Goal: Task Accomplishment & Management: Manage account settings

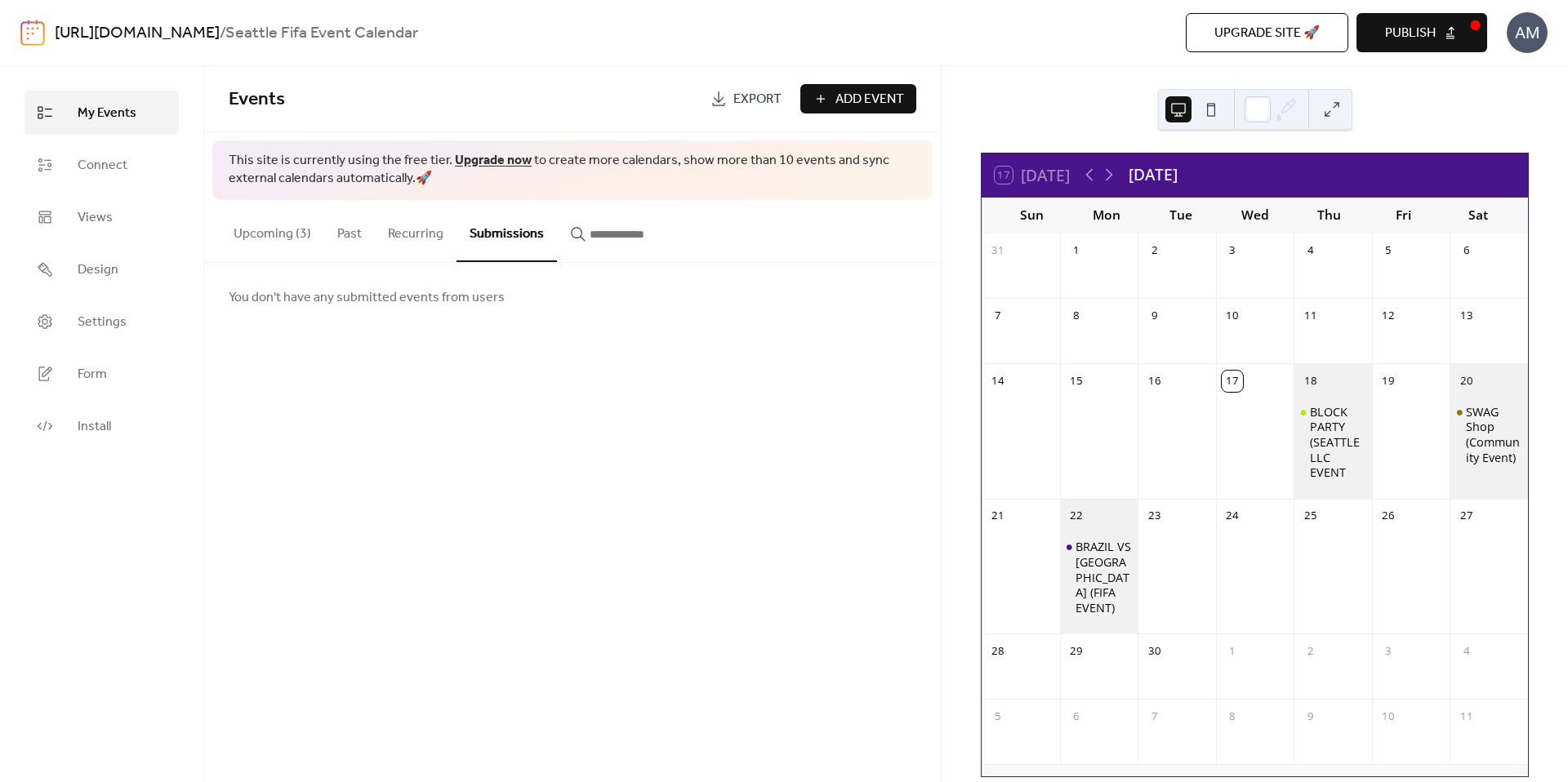
click at [1536, 33] on div "AM" at bounding box center [1527, 32] width 41 height 41
click at [1500, 148] on span "Sign out" at bounding box center [1494, 146] width 47 height 19
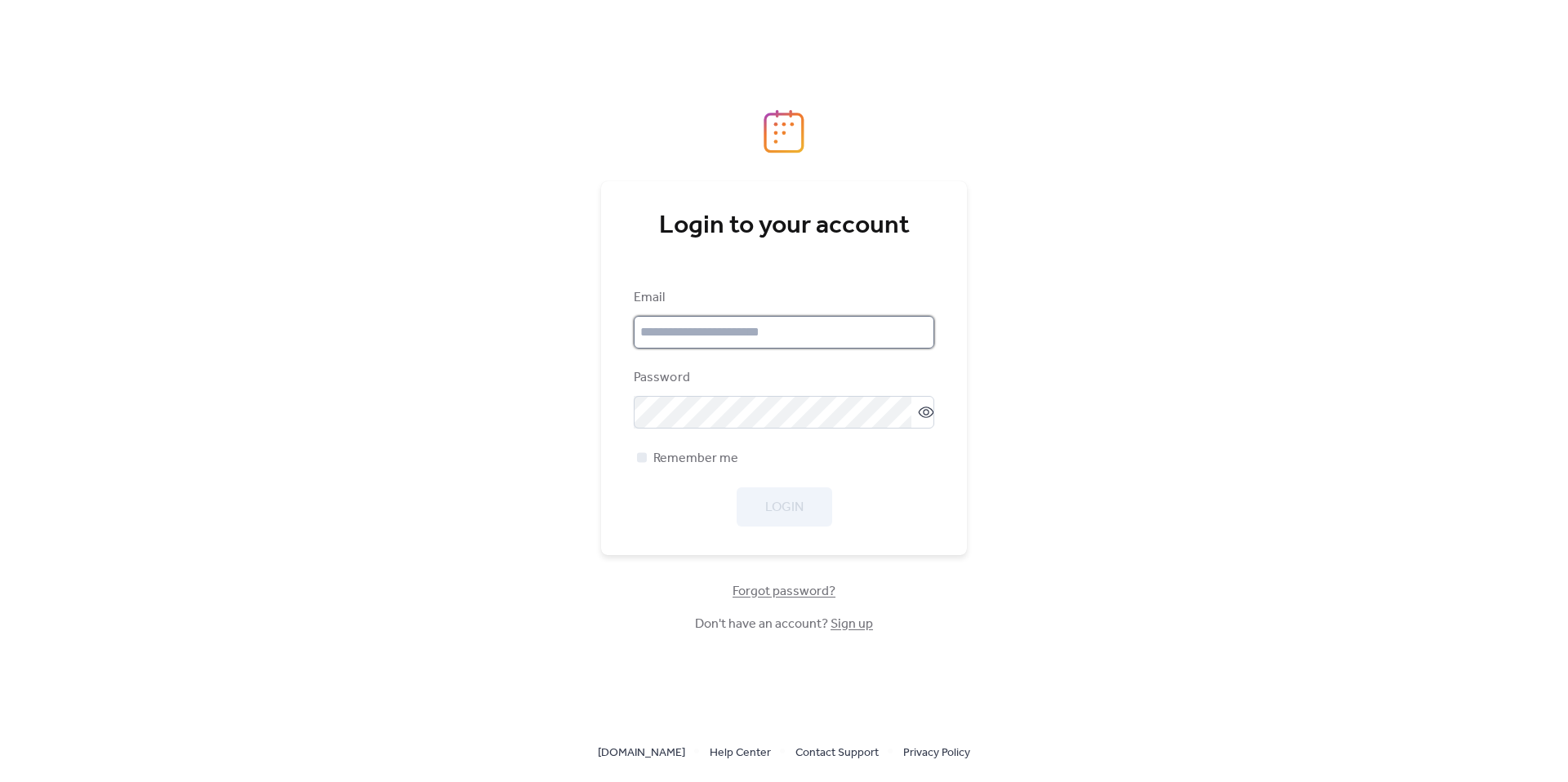
click at [763, 332] on input "email" at bounding box center [784, 331] width 301 height 32
paste input "**********"
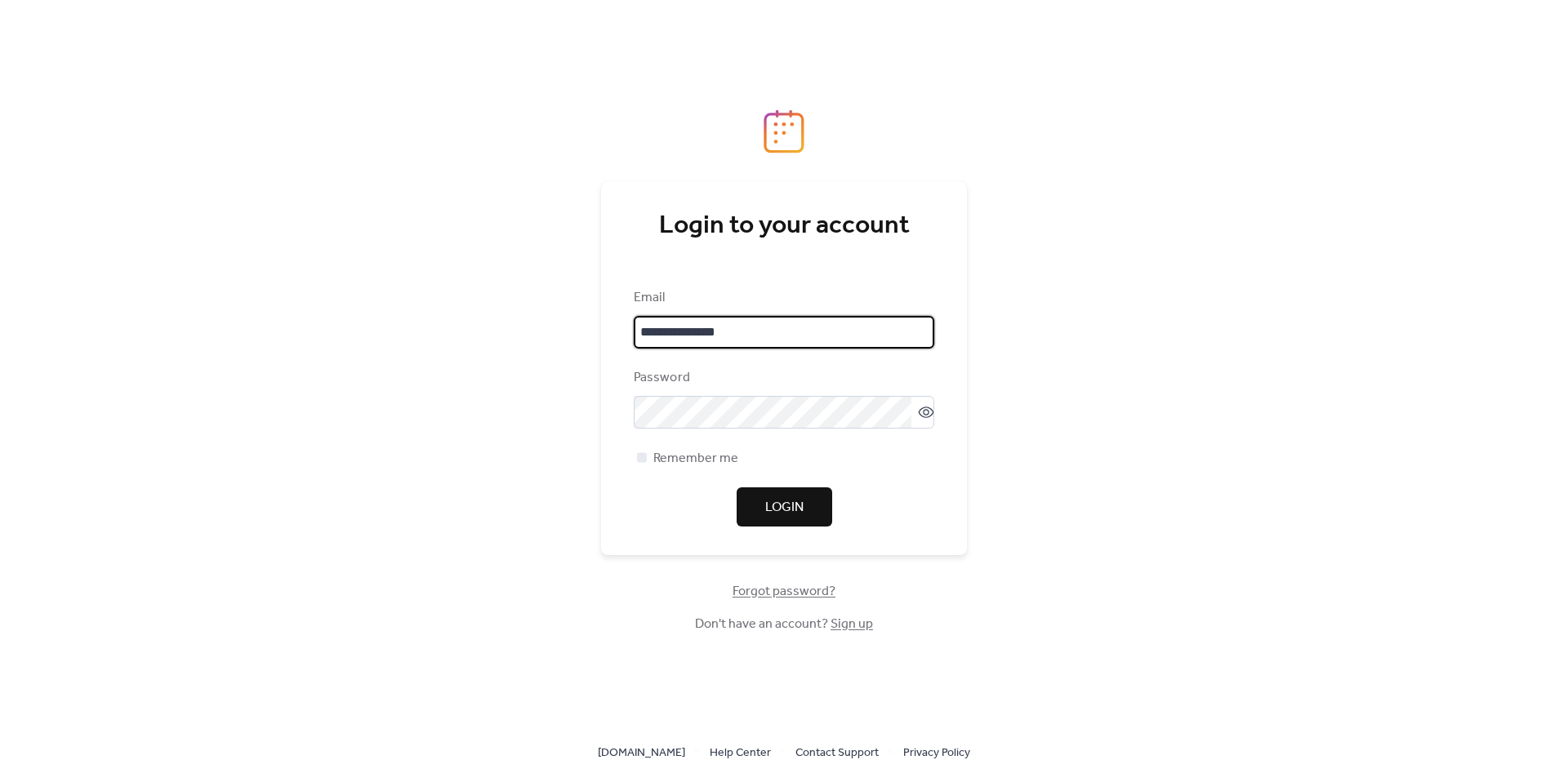
type input "**********"
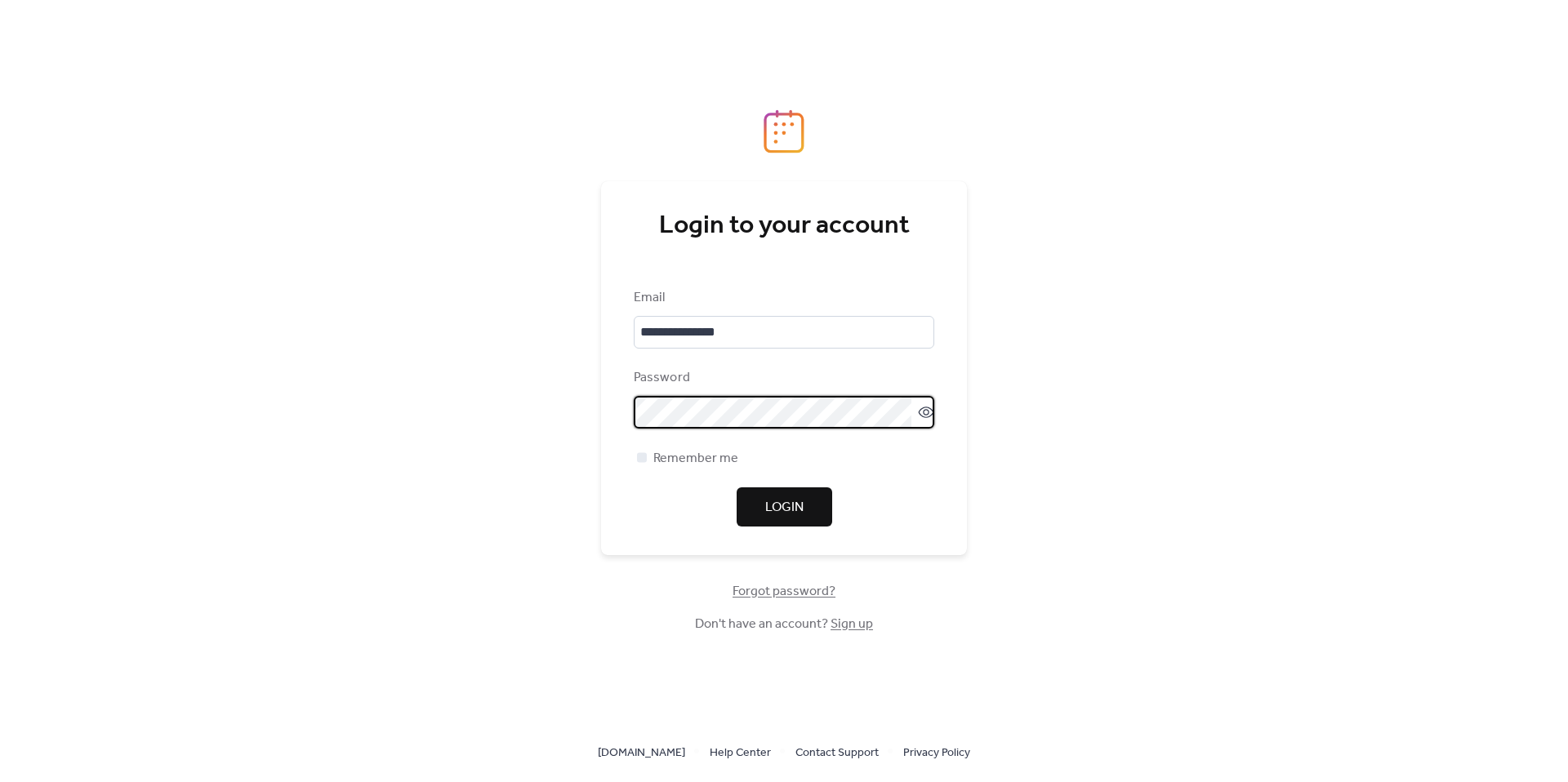
click at [788, 509] on span "Login" at bounding box center [784, 508] width 39 height 19
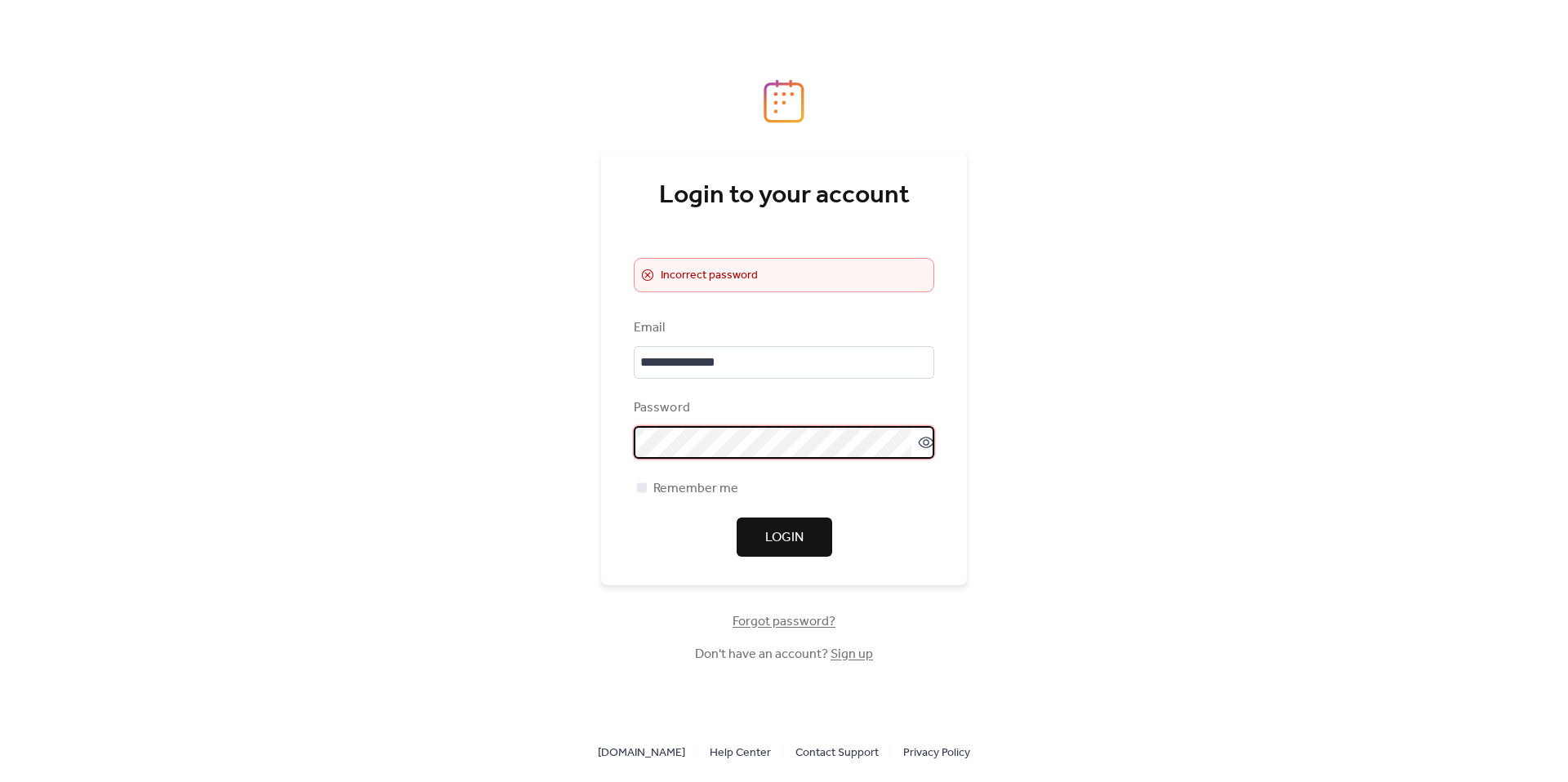
click at [801, 536] on span "Login" at bounding box center [784, 537] width 39 height 19
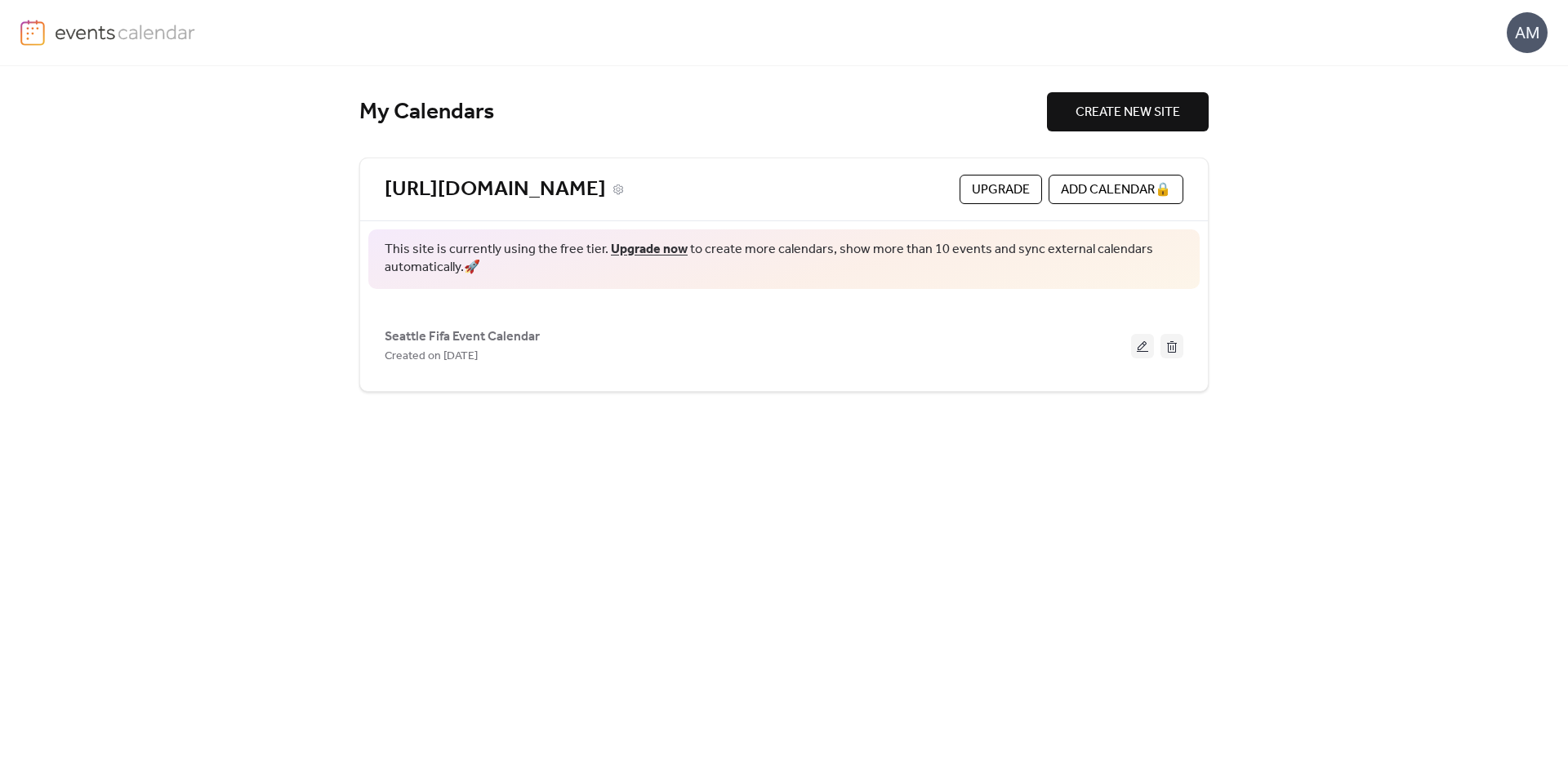
click at [752, 189] on div "[URL][DOMAIN_NAME]" at bounding box center [669, 189] width 568 height 27
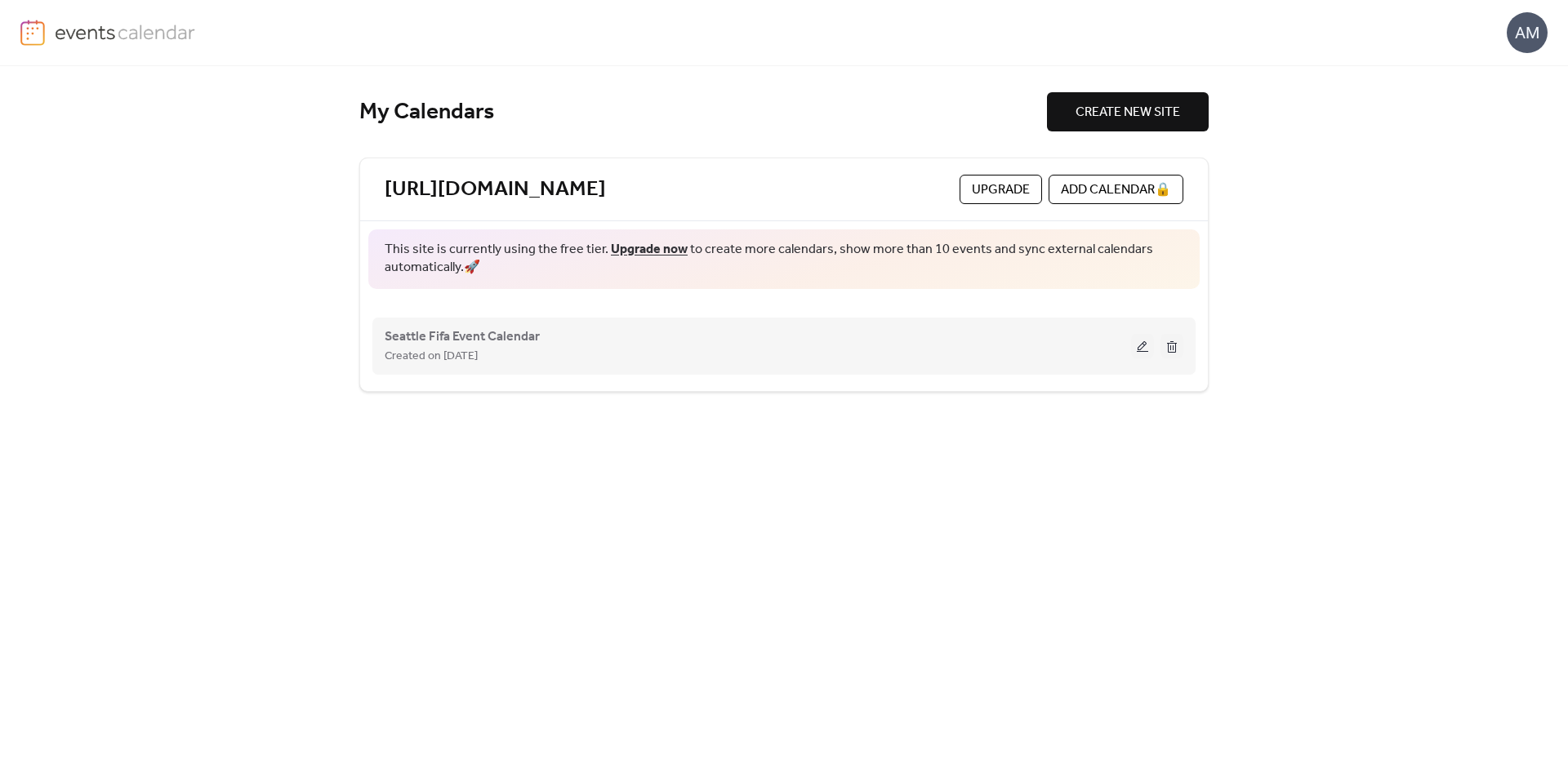
click at [612, 366] on div "Seattle Fifa Event Calendar Created on 16-Sep-2025" at bounding box center [784, 346] width 799 height 65
click at [501, 338] on span "Seattle Fifa Event Calendar" at bounding box center [462, 337] width 155 height 19
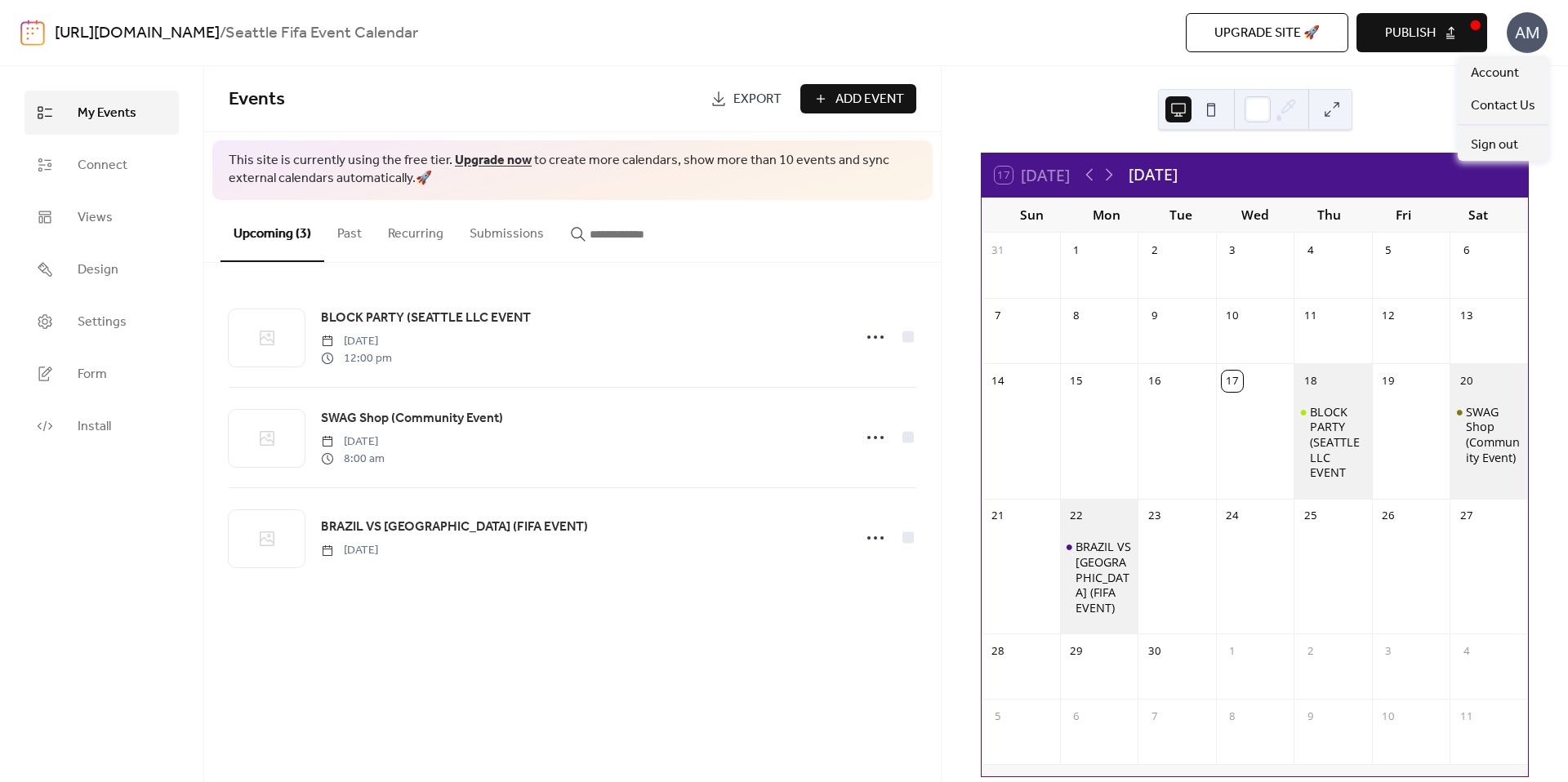
click at [1528, 39] on div "AM" at bounding box center [1527, 32] width 41 height 41
click at [1512, 79] on span "Account" at bounding box center [1494, 74] width 48 height 19
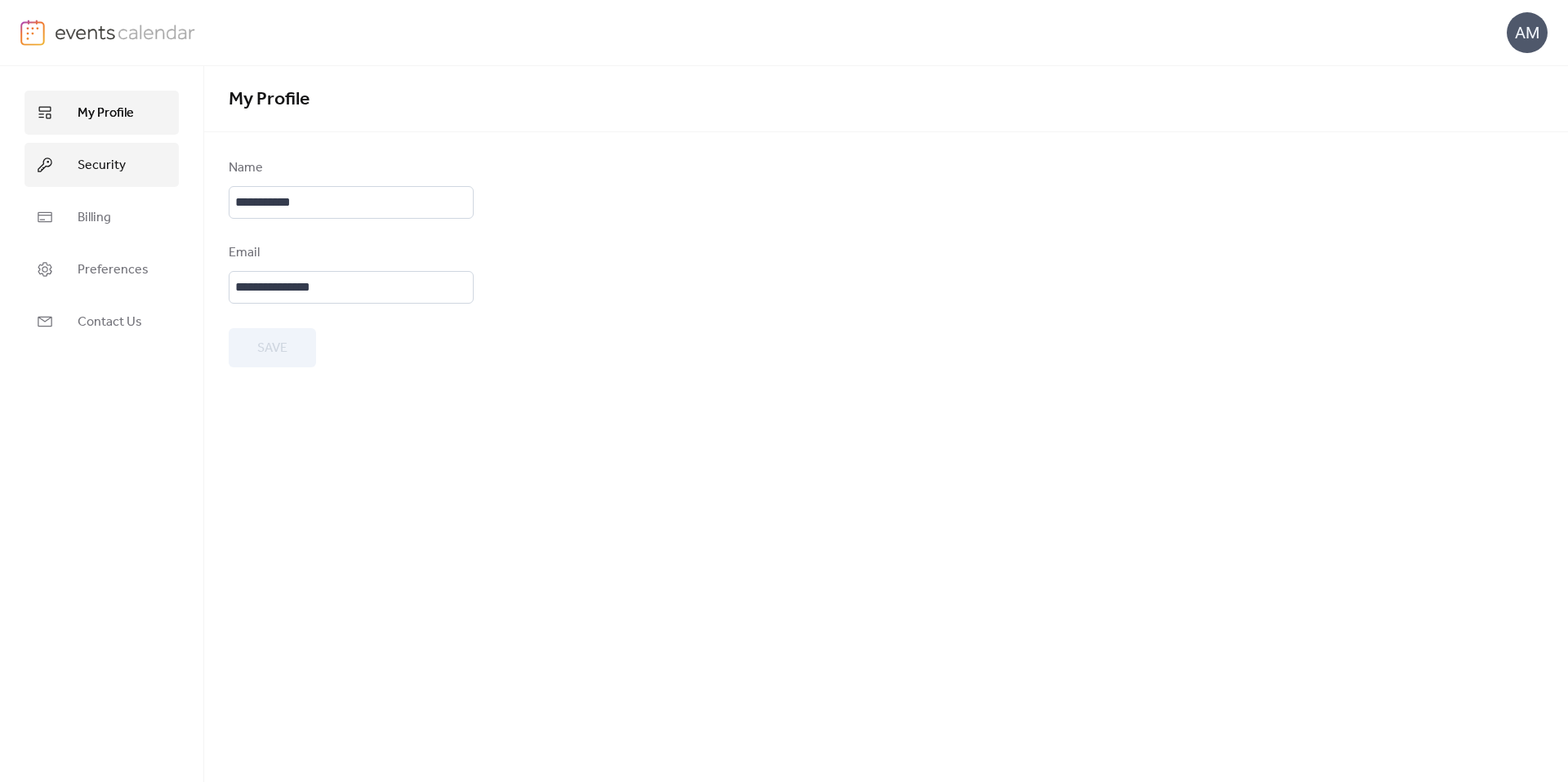
click at [135, 167] on link "Security" at bounding box center [102, 165] width 154 height 44
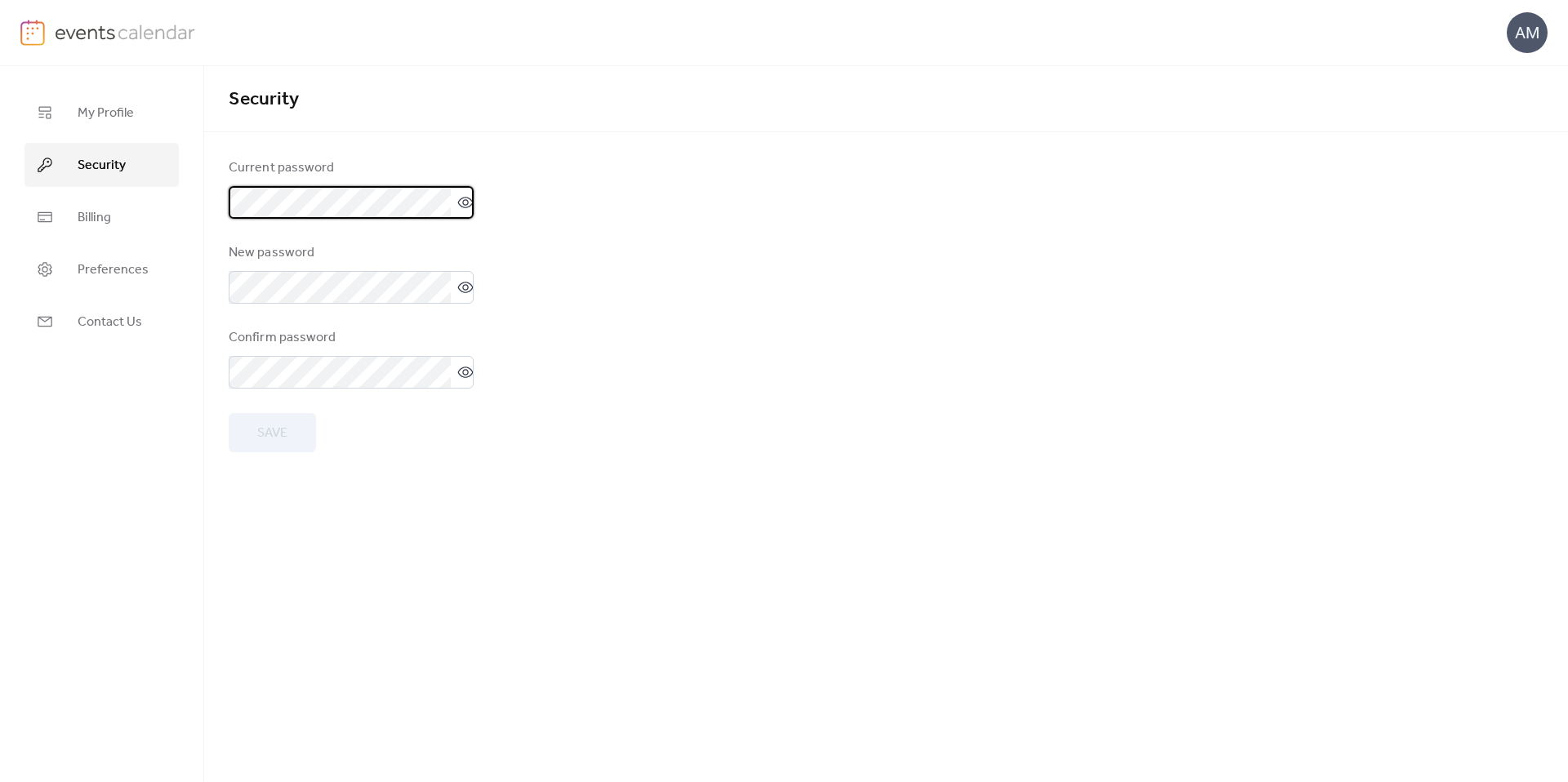
click at [460, 207] on icon at bounding box center [466, 202] width 16 height 11
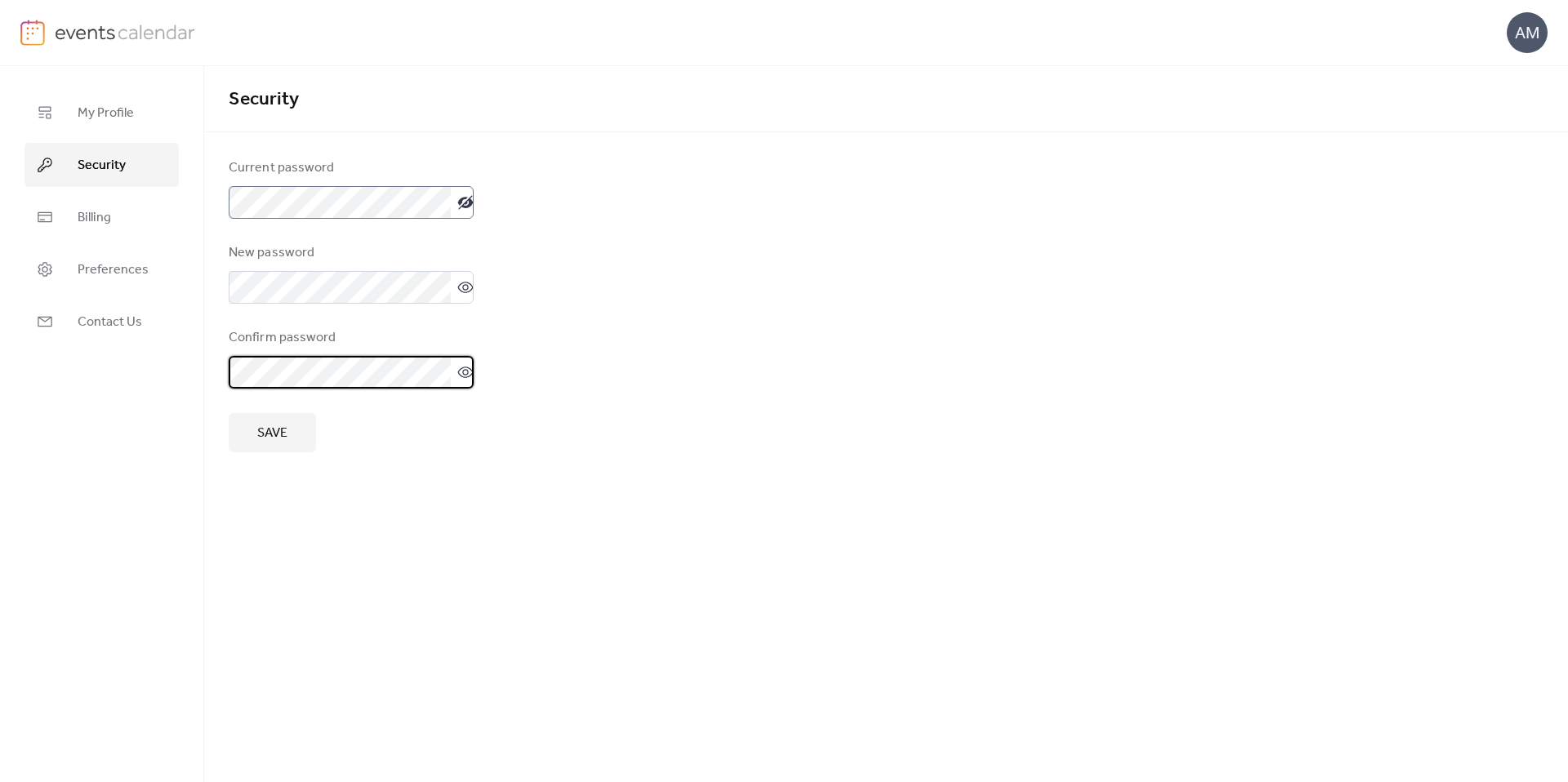
click at [304, 444] on button "Save" at bounding box center [273, 432] width 88 height 39
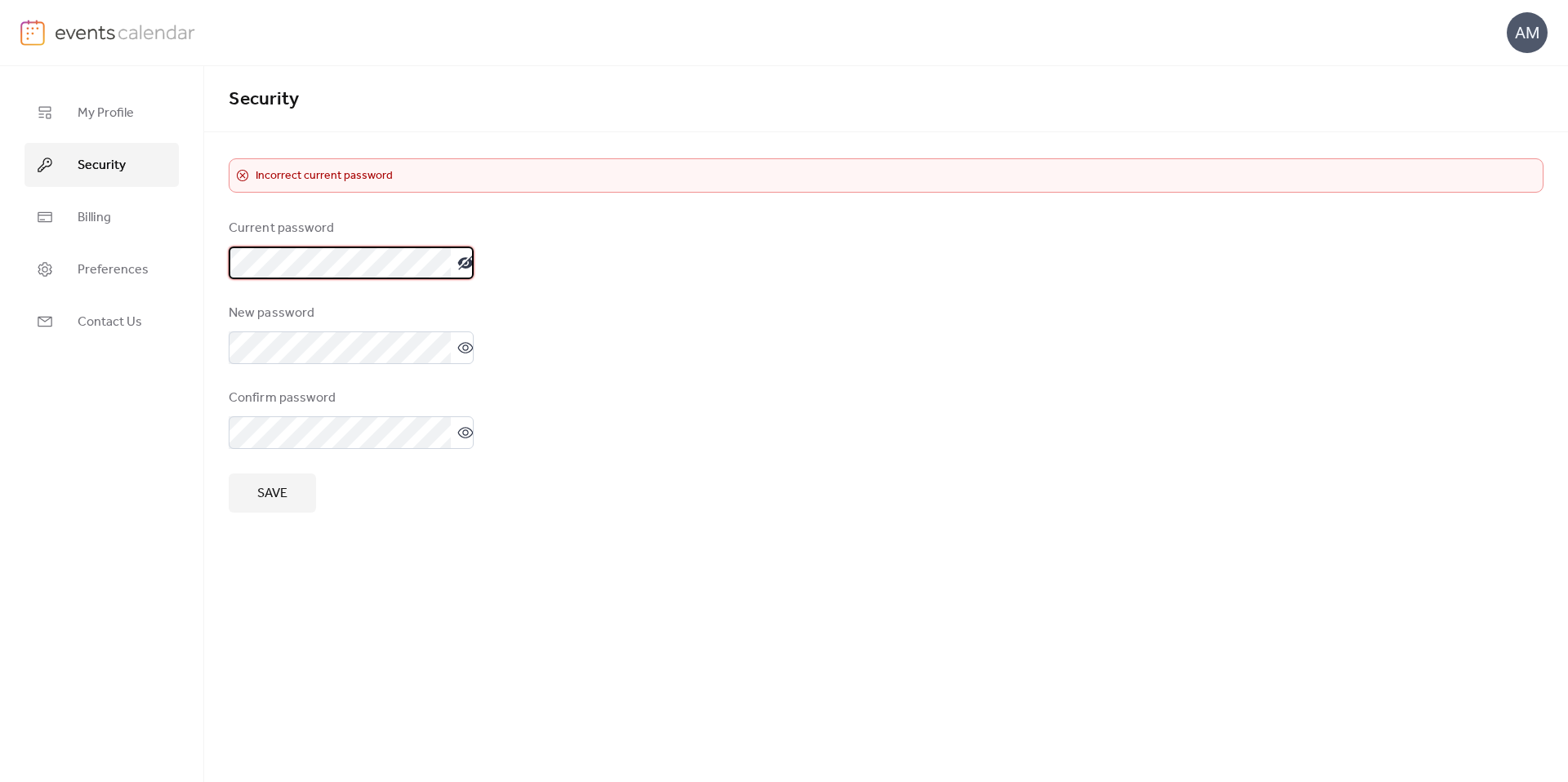
click at [296, 500] on button "Save" at bounding box center [273, 493] width 88 height 39
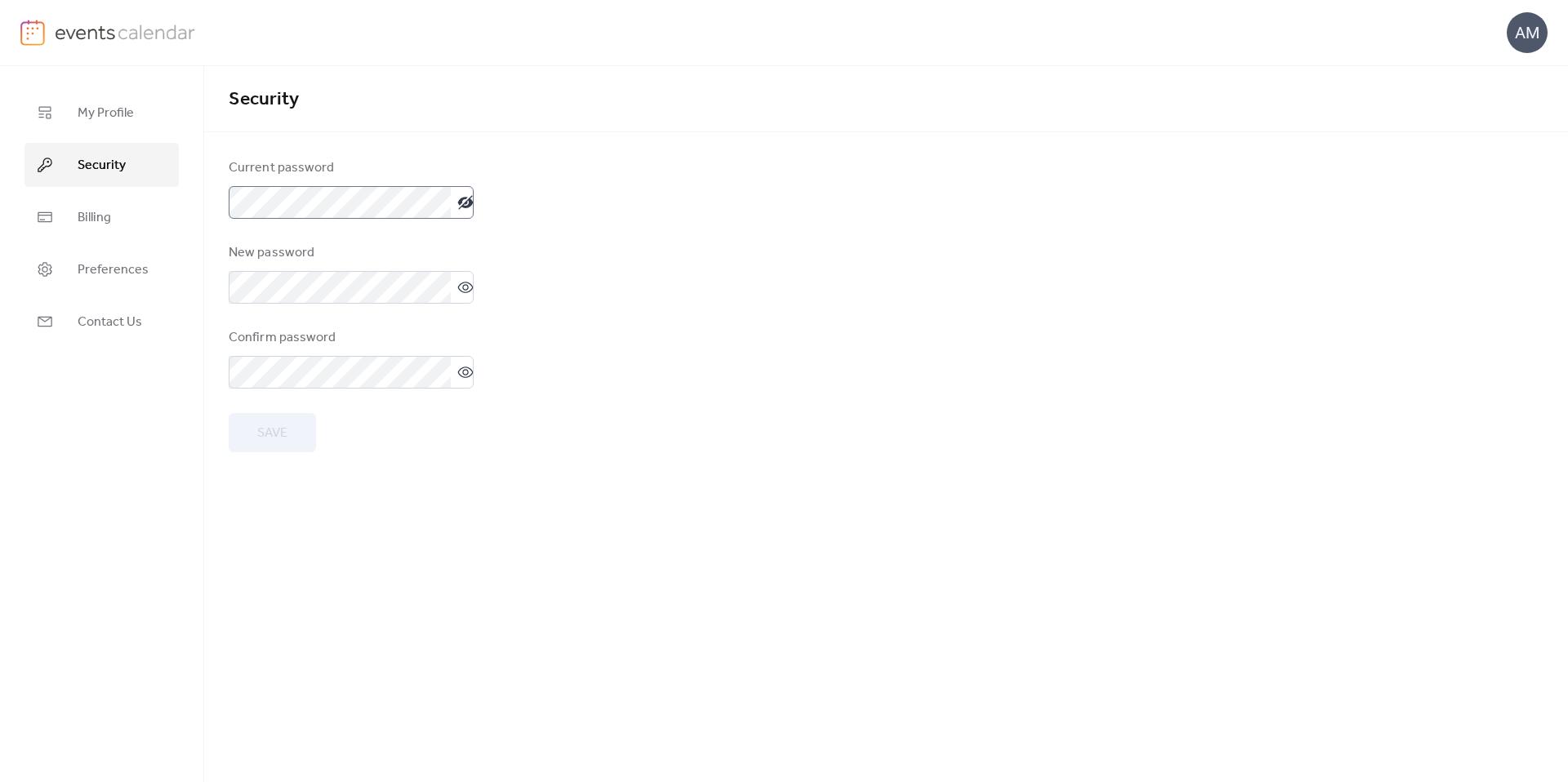
click at [1522, 30] on div "AM" at bounding box center [1527, 32] width 41 height 41
click at [1503, 144] on span "Sign out" at bounding box center [1494, 146] width 47 height 19
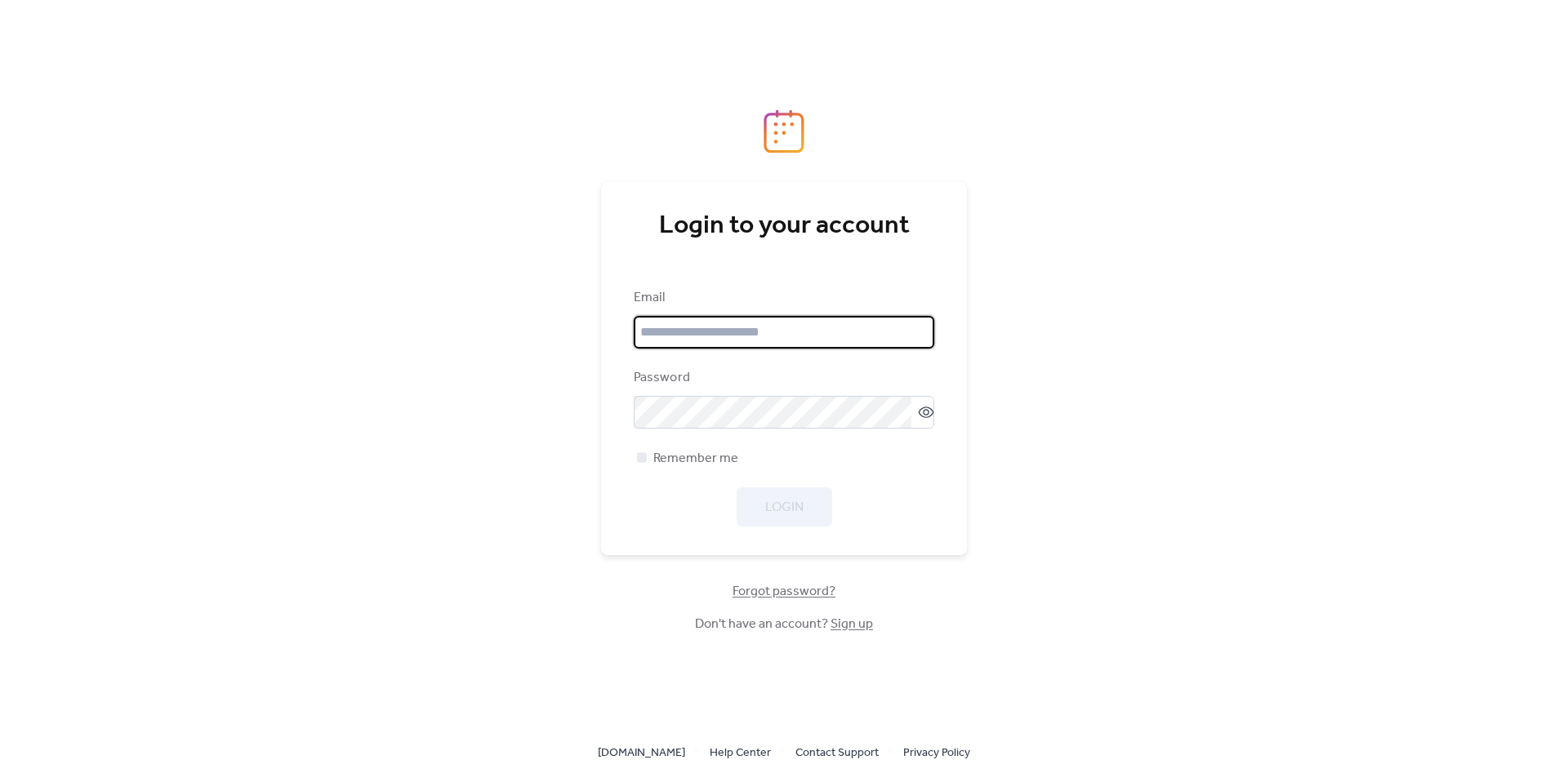
click at [679, 332] on input "email" at bounding box center [784, 331] width 301 height 32
type input "**********"
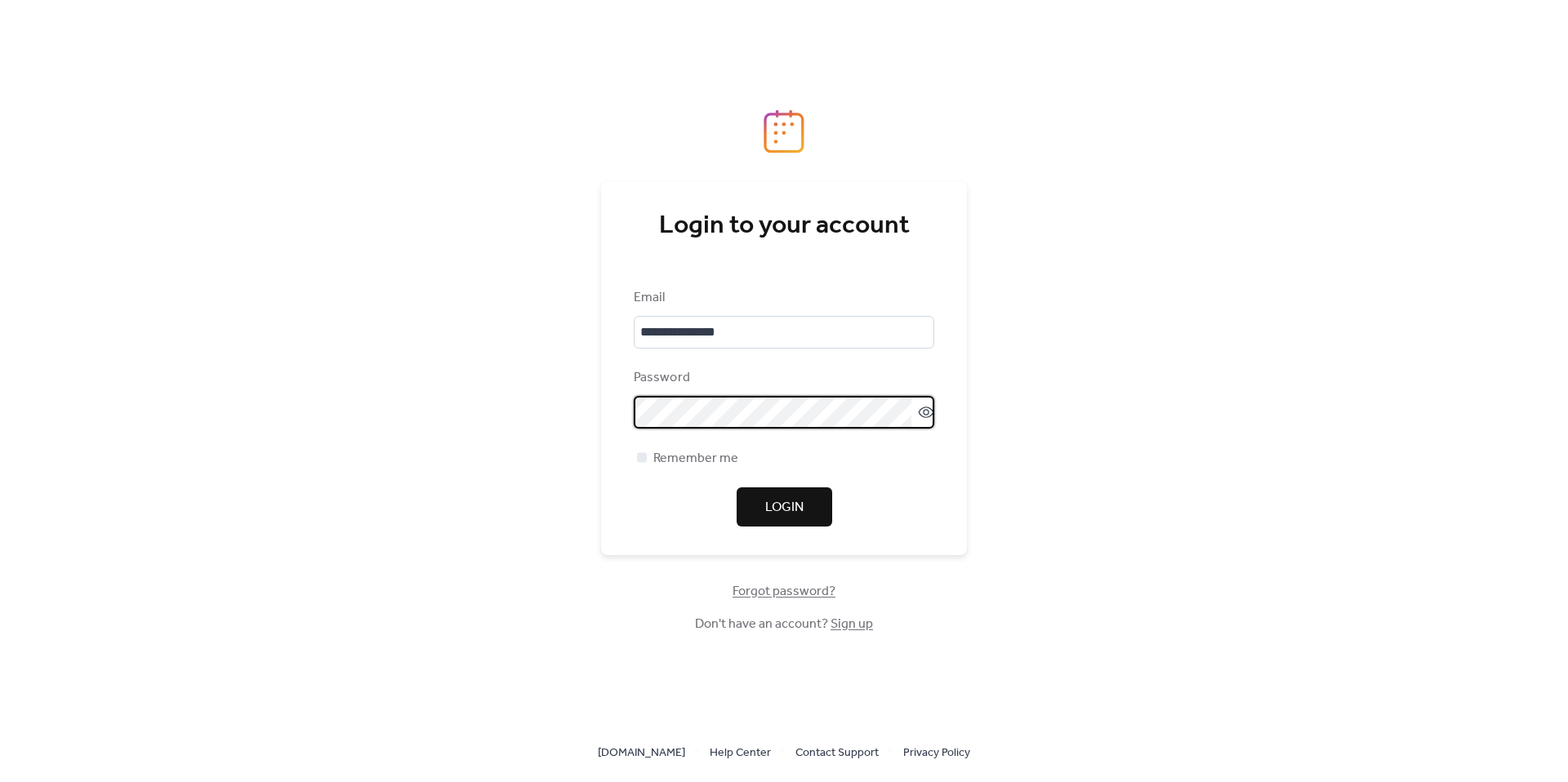
click at [783, 517] on span "Login" at bounding box center [784, 508] width 39 height 19
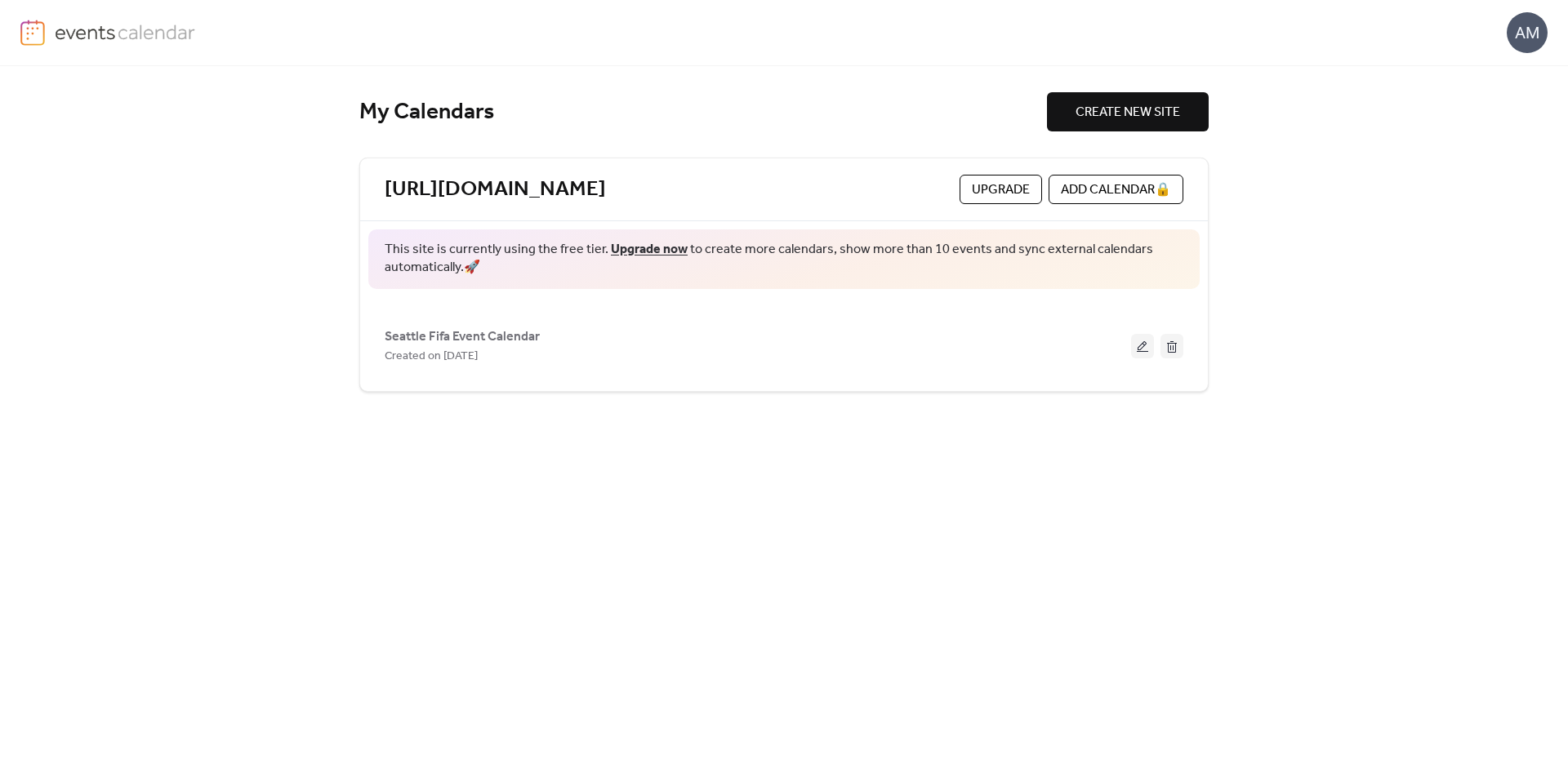
click at [1524, 29] on div "AM" at bounding box center [1527, 32] width 41 height 41
click at [1496, 137] on span "Sign out" at bounding box center [1494, 146] width 47 height 19
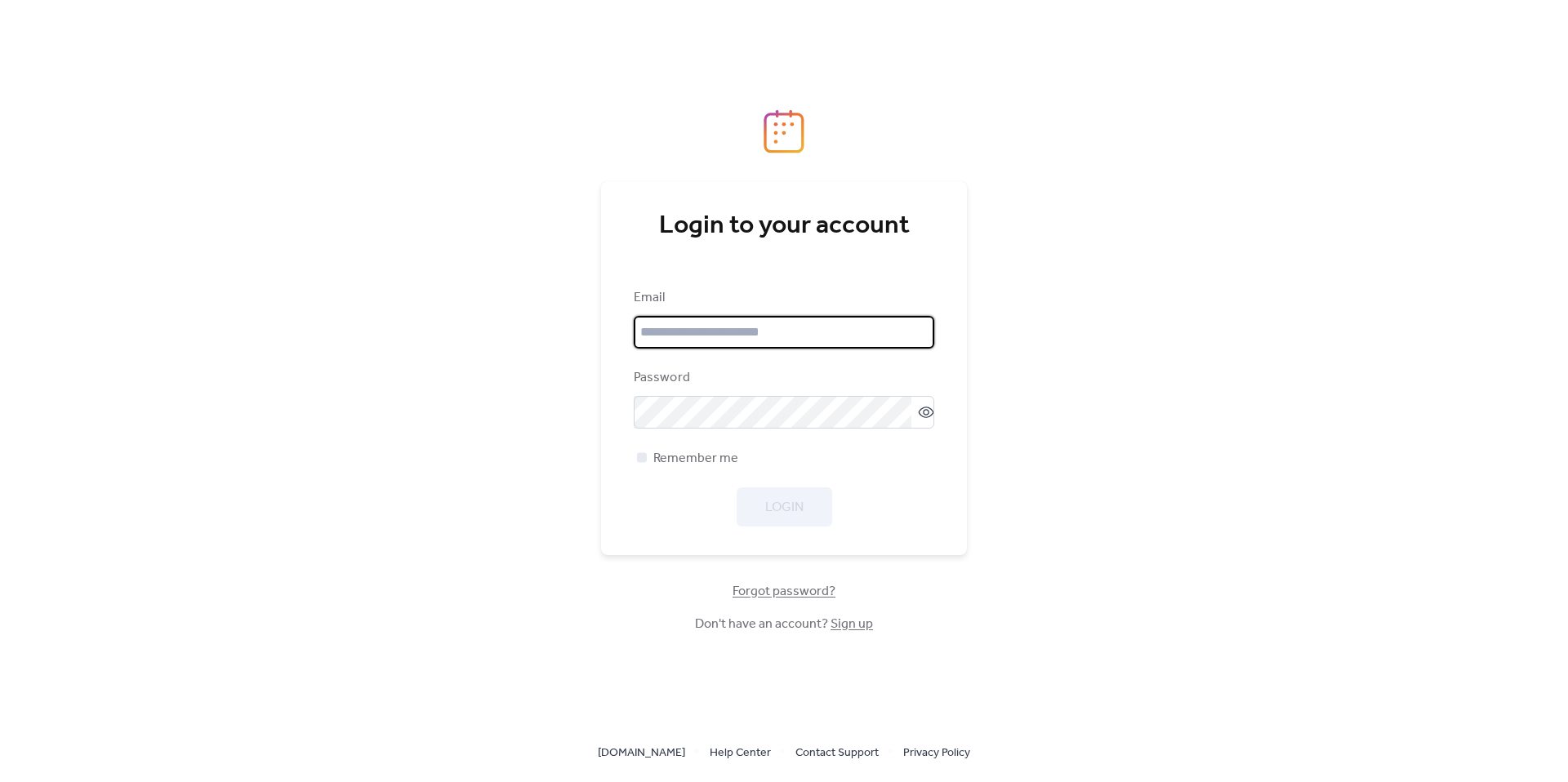
click at [743, 339] on input "email" at bounding box center [784, 331] width 301 height 32
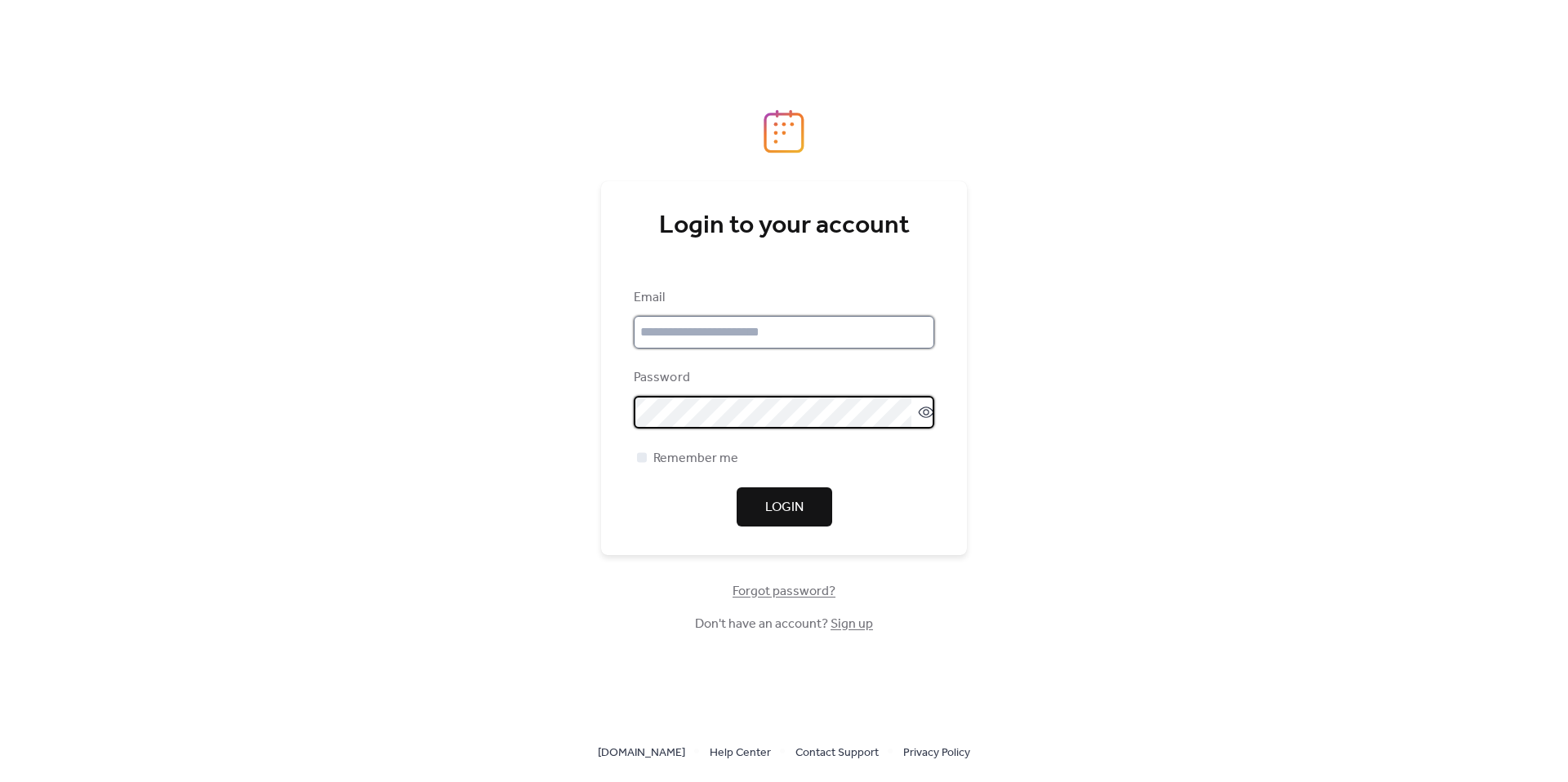
click at [711, 332] on input "email" at bounding box center [784, 331] width 301 height 32
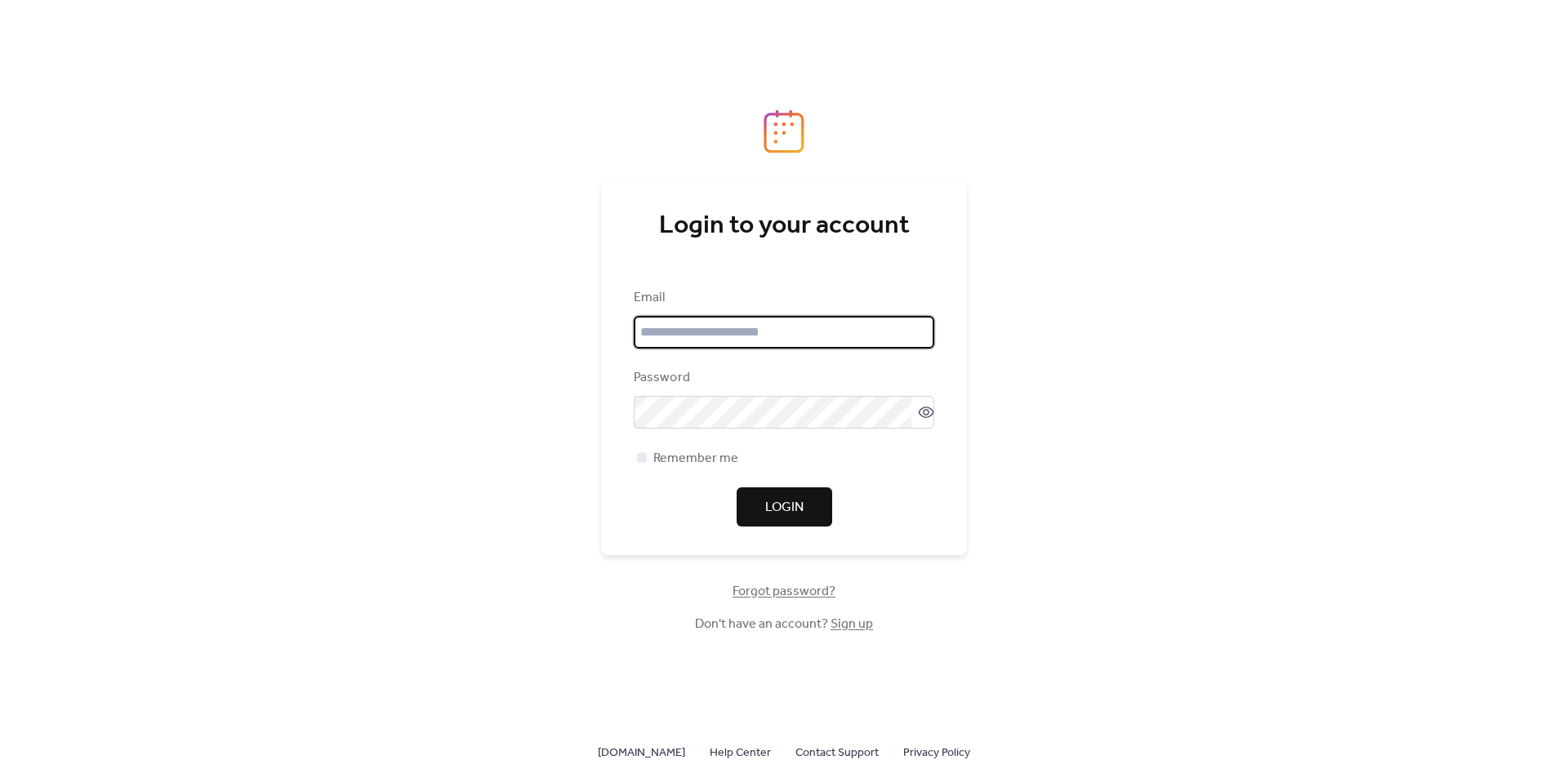
type input "**********"
click at [776, 502] on span "Login" at bounding box center [784, 508] width 39 height 19
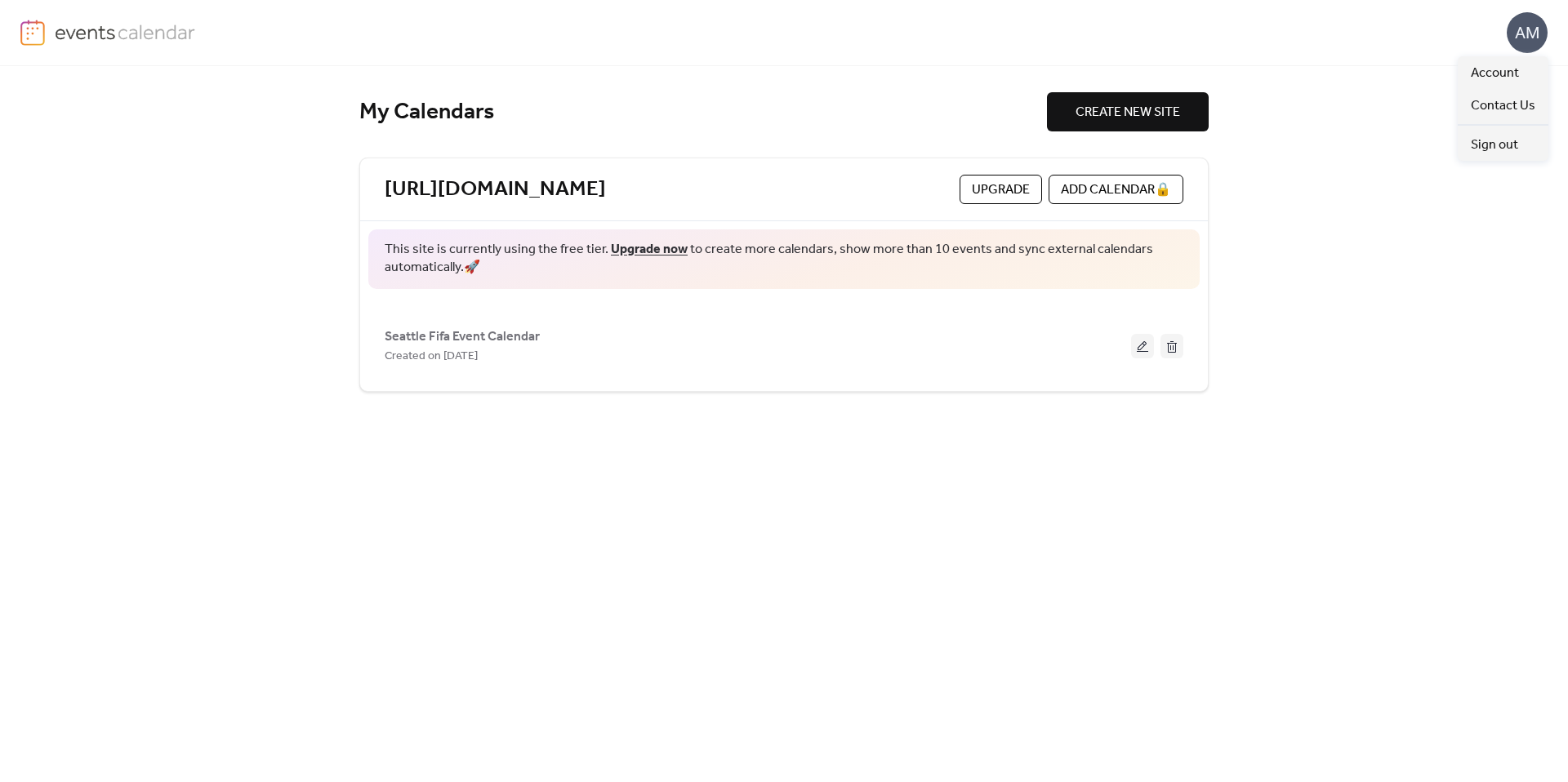
click at [1515, 32] on div "AM" at bounding box center [1527, 32] width 41 height 41
click at [1502, 139] on span "Sign out" at bounding box center [1494, 146] width 47 height 19
